Goal: Information Seeking & Learning: Find specific fact

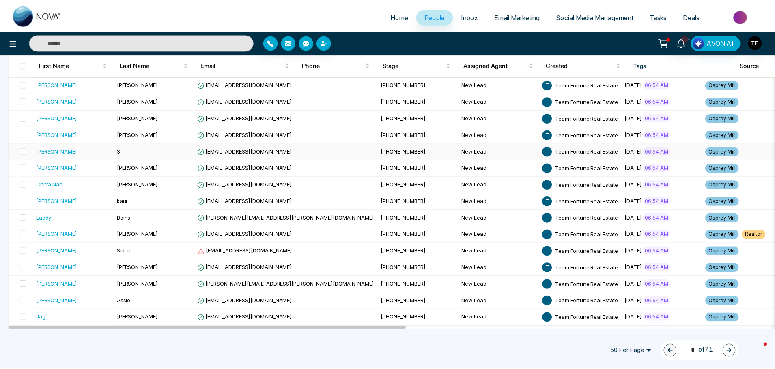
scroll to position [669, 0]
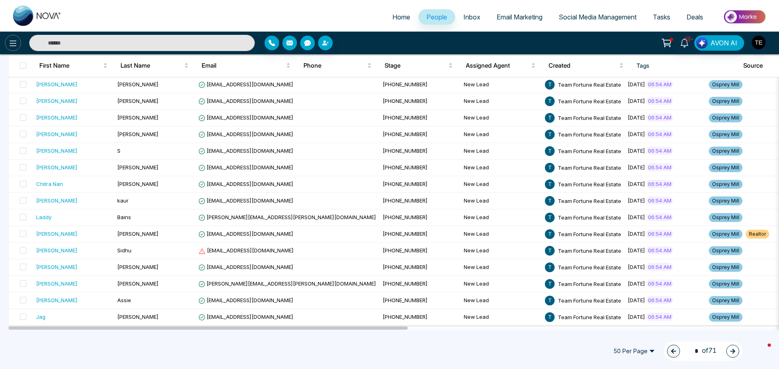
click at [6, 43] on button at bounding box center [13, 43] width 16 height 16
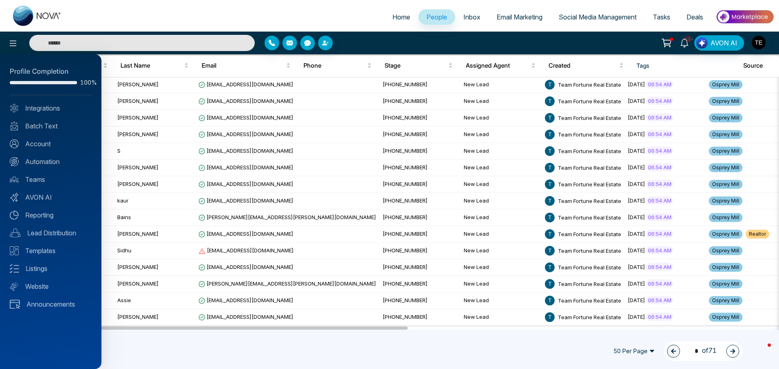
click at [75, 16] on div at bounding box center [389, 184] width 779 height 369
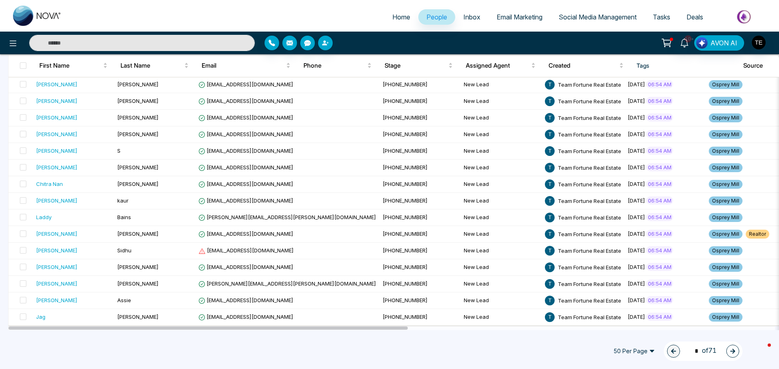
click at [51, 38] on input "text" at bounding box center [141, 43] width 225 height 16
click at [55, 39] on input "text" at bounding box center [141, 43] width 225 height 16
type input "*"
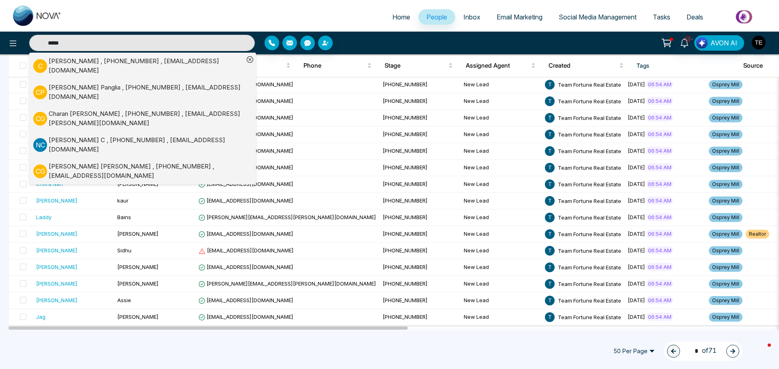
type input "*****"
click at [84, 62] on div "[PERSON_NAME] , [PHONE_NUMBER] , [EMAIL_ADDRESS][DOMAIN_NAME]" at bounding box center [146, 66] width 195 height 18
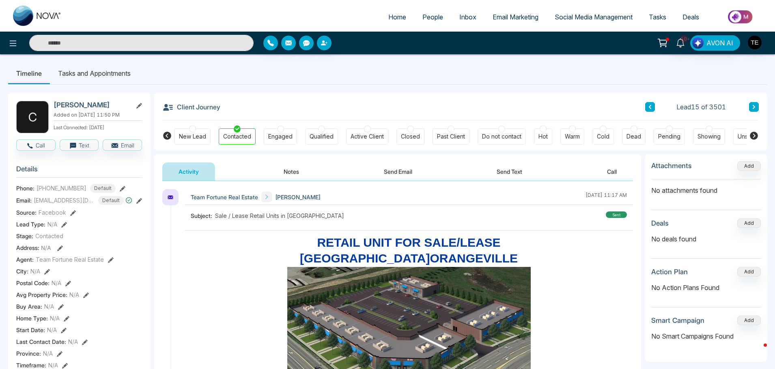
click at [754, 105] on icon at bounding box center [753, 107] width 4 height 5
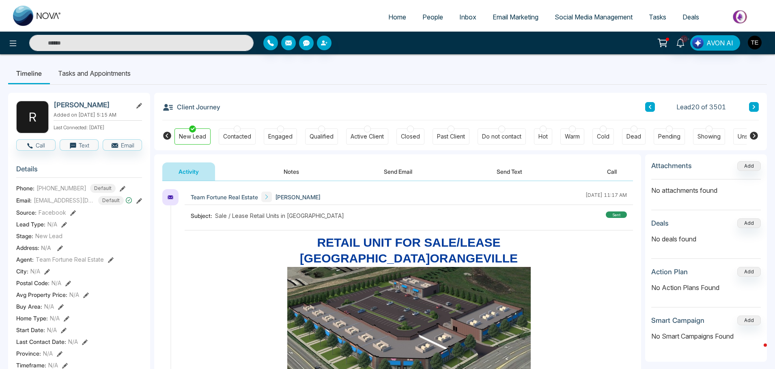
click at [754, 105] on icon at bounding box center [753, 107] width 4 height 5
click at [753, 105] on icon at bounding box center [753, 107] width 4 height 5
click at [753, 105] on icon at bounding box center [753, 107] width 2 height 4
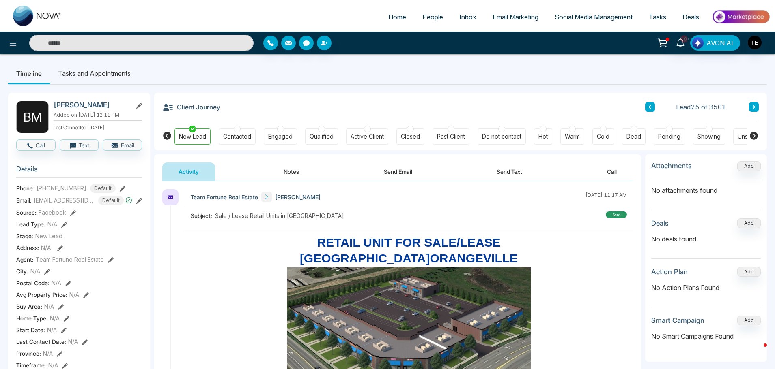
click at [752, 107] on icon at bounding box center [753, 107] width 4 height 5
click at [749, 107] on button at bounding box center [754, 107] width 10 height 10
click at [749, 108] on button at bounding box center [754, 107] width 10 height 10
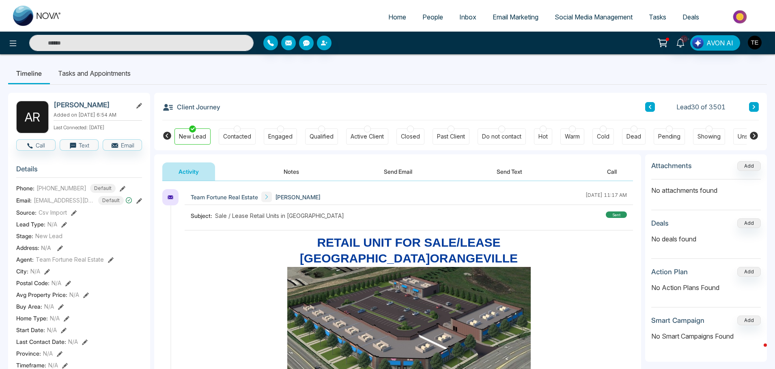
click at [748, 108] on div "Lead 30 of 3501" at bounding box center [702, 107] width 114 height 10
click at [751, 109] on icon at bounding box center [753, 107] width 4 height 5
click at [753, 109] on icon at bounding box center [753, 107] width 4 height 5
click at [754, 105] on icon at bounding box center [753, 107] width 4 height 5
click at [755, 107] on icon at bounding box center [753, 107] width 4 height 5
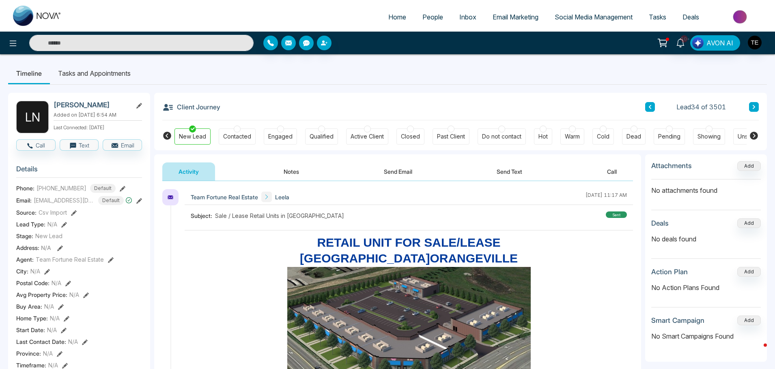
click at [753, 107] on icon at bounding box center [753, 107] width 2 height 4
click at [754, 105] on icon at bounding box center [753, 107] width 4 height 5
click at [752, 108] on icon at bounding box center [753, 107] width 4 height 5
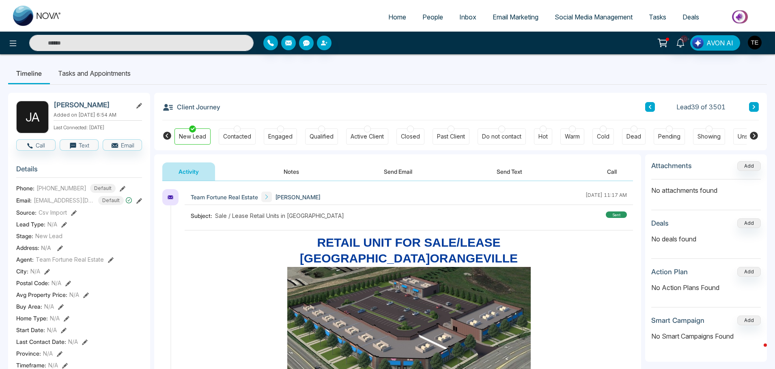
click at [753, 108] on icon at bounding box center [753, 107] width 2 height 4
click at [755, 105] on icon at bounding box center [753, 107] width 4 height 5
click at [752, 107] on icon at bounding box center [753, 107] width 4 height 5
click at [751, 106] on button at bounding box center [754, 107] width 10 height 10
click at [752, 106] on icon at bounding box center [753, 107] width 4 height 5
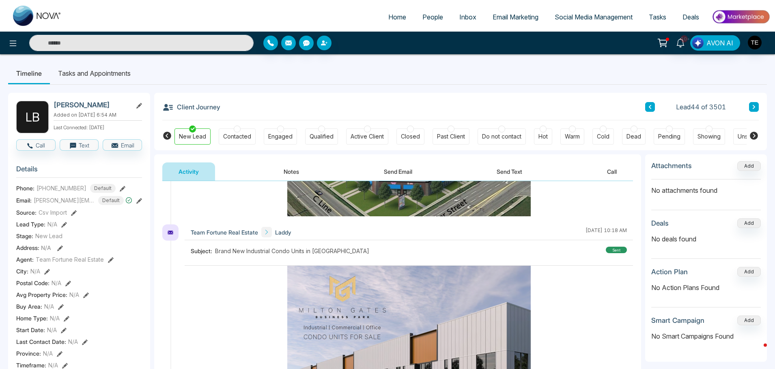
click at [750, 105] on button at bounding box center [754, 107] width 10 height 10
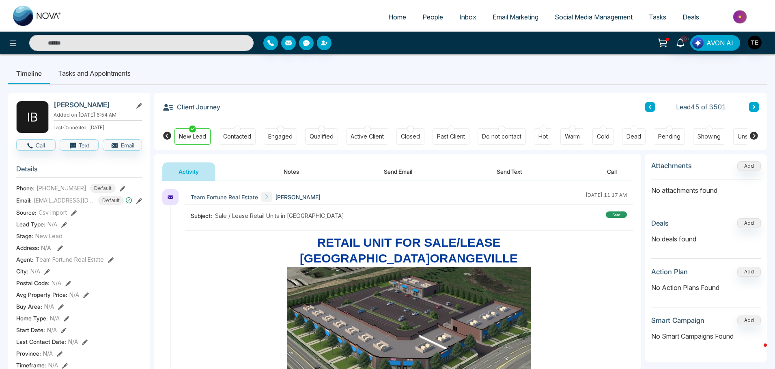
click at [294, 170] on button "Notes" at bounding box center [291, 172] width 48 height 18
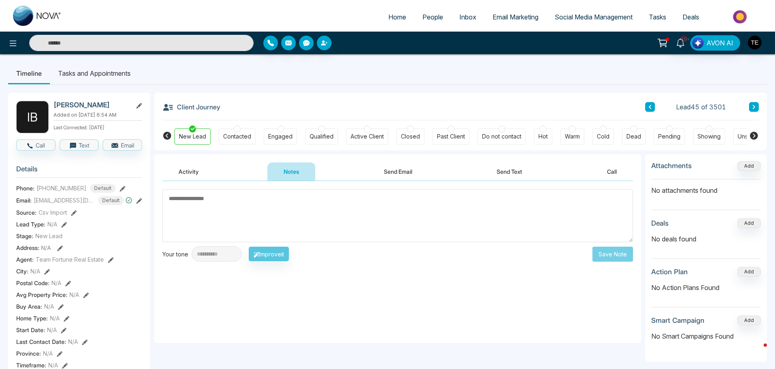
click at [200, 137] on div "New Lead" at bounding box center [192, 137] width 27 height 8
click at [649, 107] on icon at bounding box center [649, 107] width 2 height 4
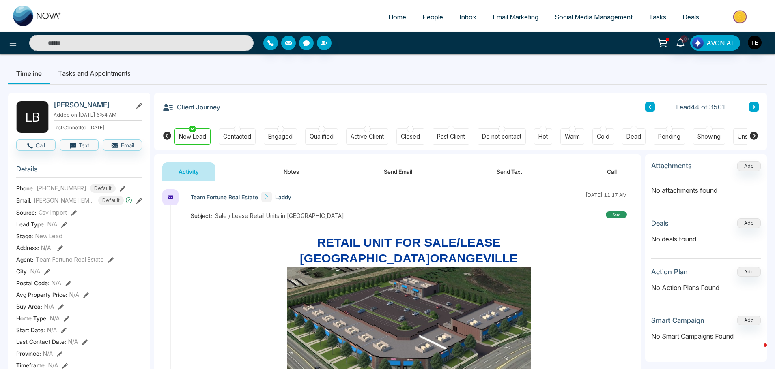
click at [750, 105] on button at bounding box center [754, 107] width 10 height 10
click at [753, 106] on icon at bounding box center [753, 107] width 4 height 5
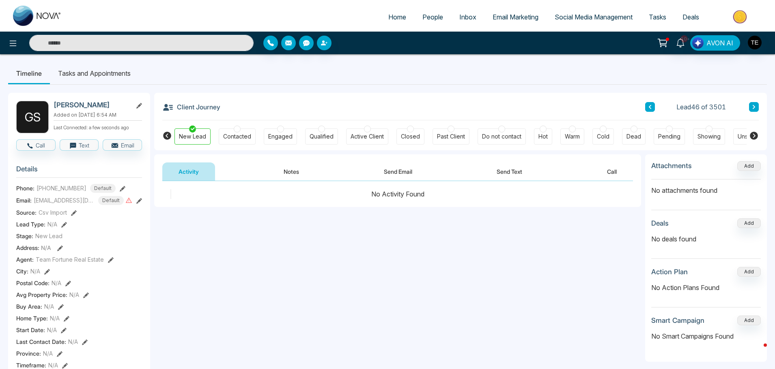
click at [752, 105] on icon at bounding box center [753, 107] width 2 height 4
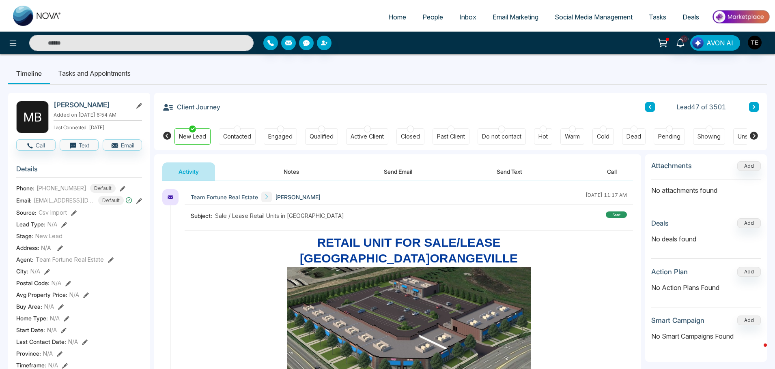
click at [753, 105] on icon at bounding box center [753, 107] width 2 height 4
click at [751, 107] on icon at bounding box center [753, 107] width 4 height 5
click at [752, 107] on icon at bounding box center [753, 107] width 4 height 5
